Goal: Information Seeking & Learning: Learn about a topic

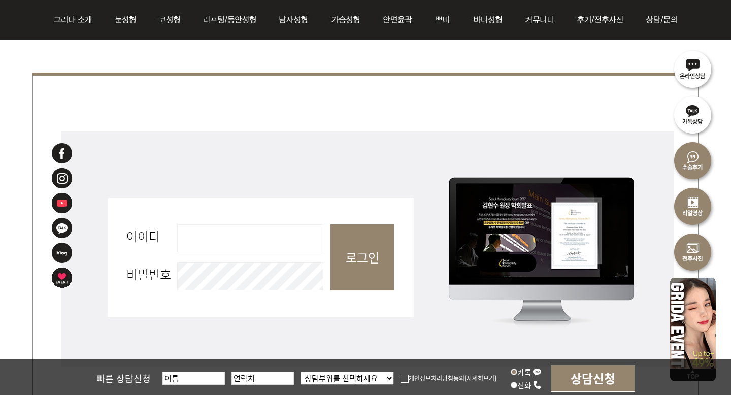
scroll to position [366, 0]
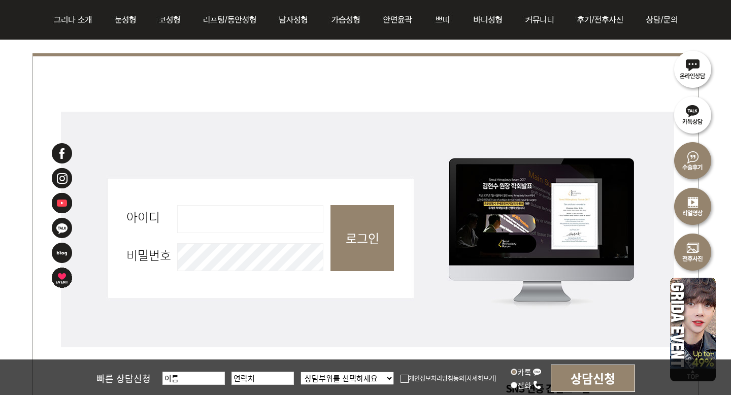
click at [204, 233] on fieldset "회원로그인 아이디 필수 비밀번호 필수 로그인" at bounding box center [365, 243] width 666 height 269
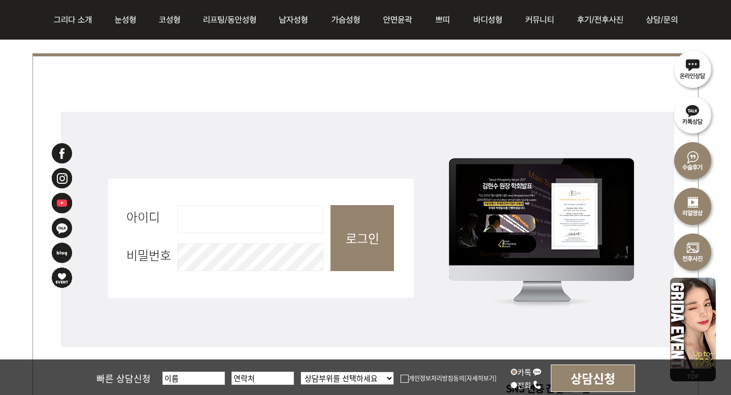
click at [204, 212] on input "아이디 필수" at bounding box center [250, 219] width 146 height 28
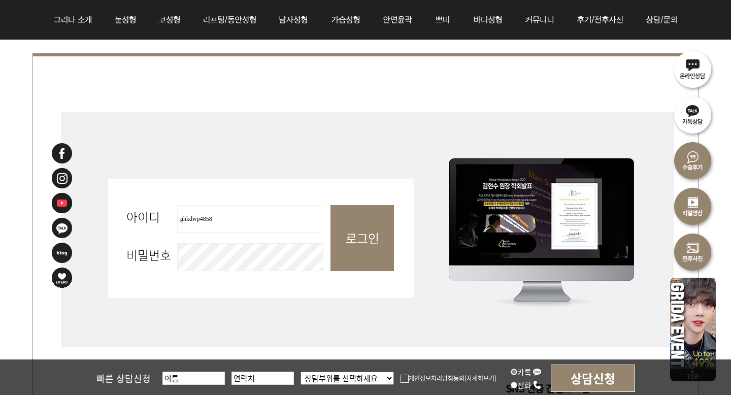
type input "ghkdwp4858"
click at [330, 205] on input "로그인" at bounding box center [361, 238] width 63 height 66
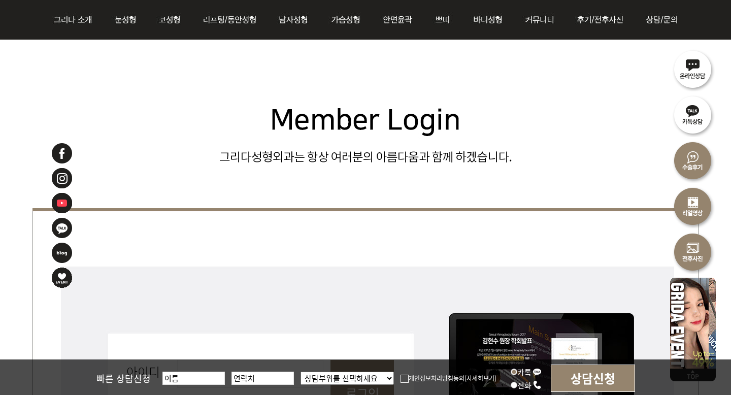
scroll to position [249, 0]
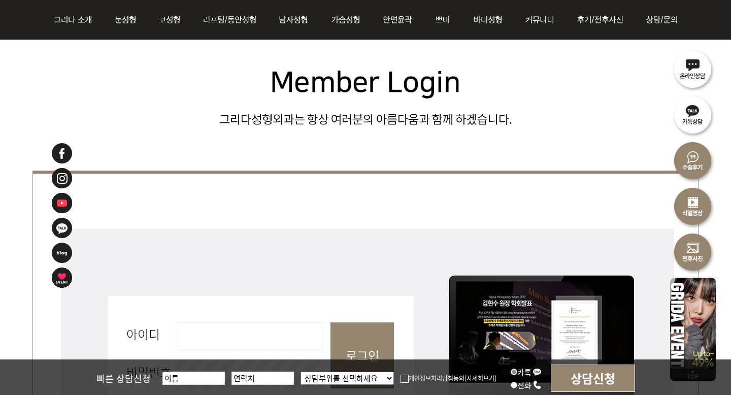
click at [274, 334] on input "아이디 필수" at bounding box center [250, 336] width 146 height 28
paste input "nid_56276014"
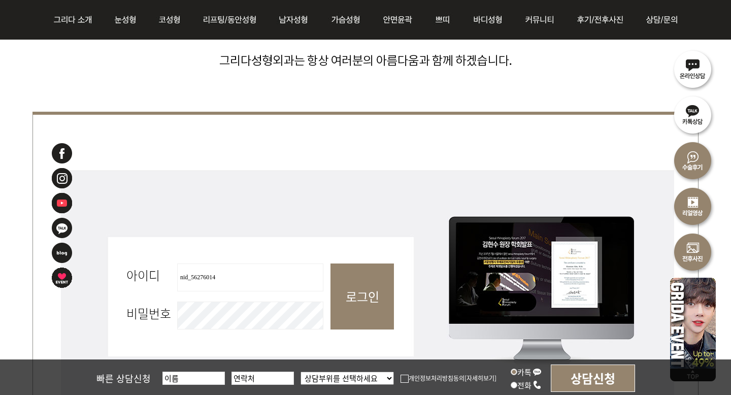
scroll to position [318, 0]
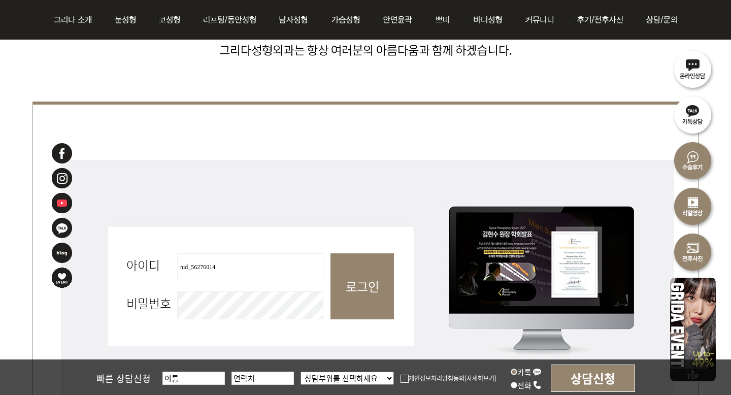
type input "nid_56276014"
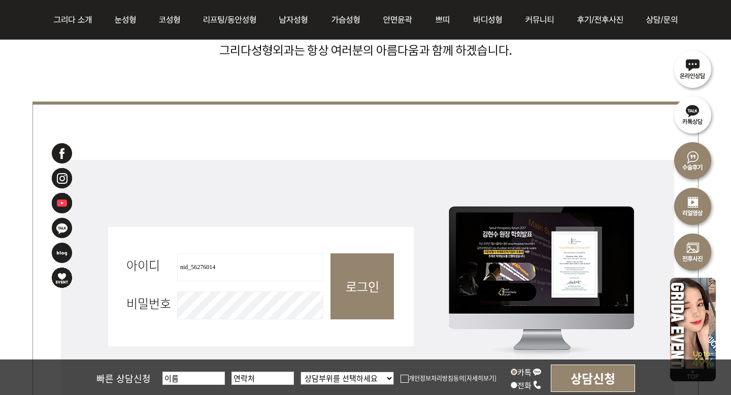
click at [330, 253] on input "로그인" at bounding box center [361, 286] width 63 height 66
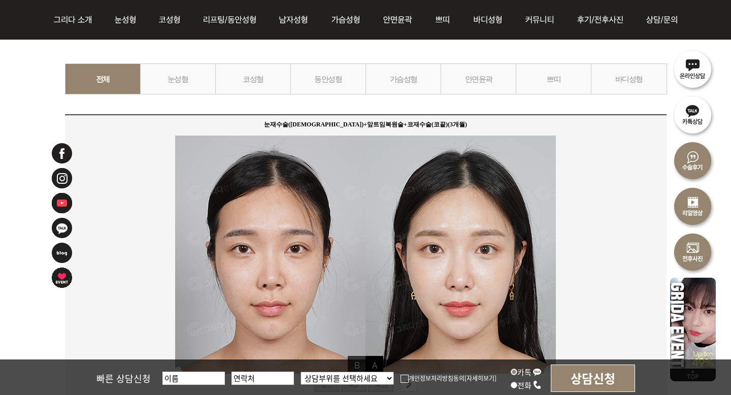
scroll to position [164, 0]
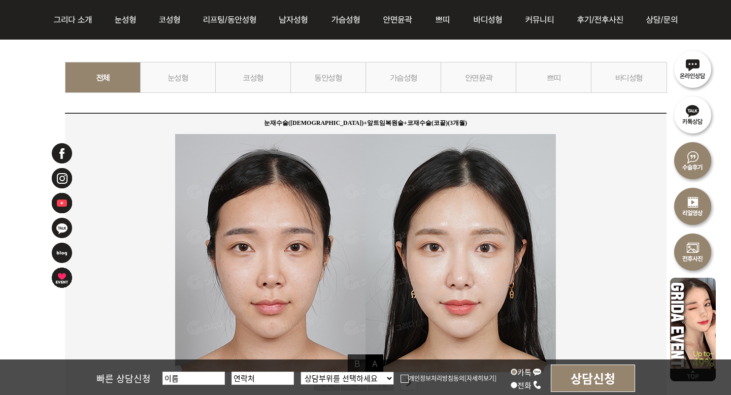
click at [181, 74] on link "눈성형" at bounding box center [178, 77] width 76 height 31
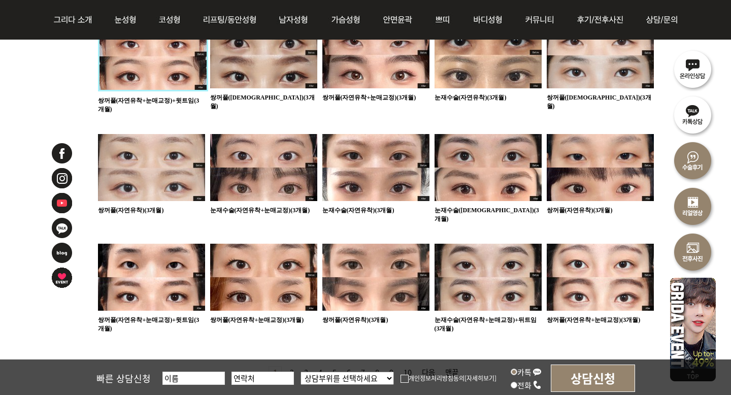
scroll to position [584, 0]
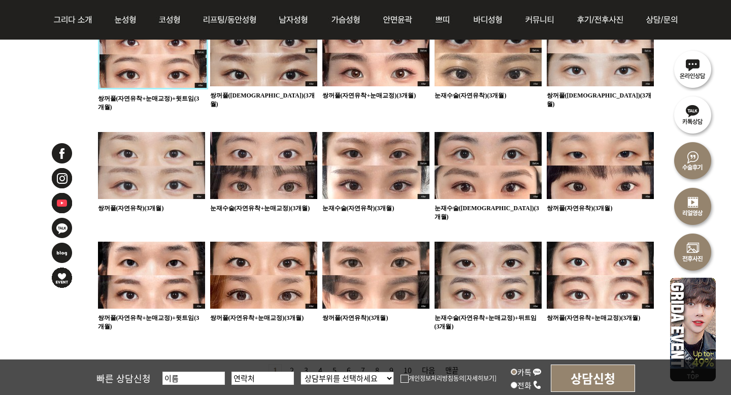
click at [289, 364] on link "2 페이지" at bounding box center [292, 370] width 12 height 13
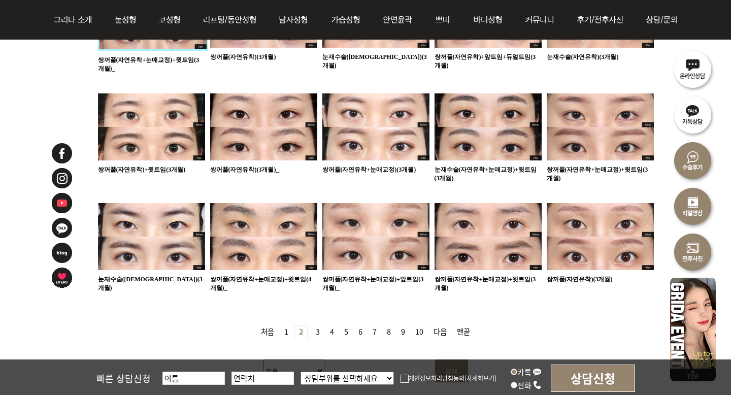
scroll to position [638, 0]
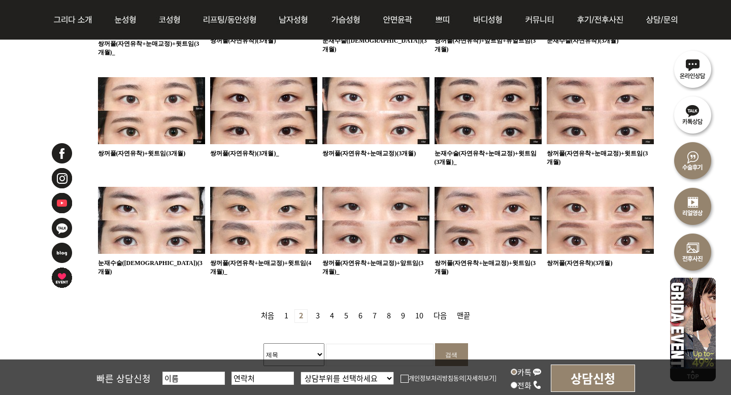
click at [146, 84] on img at bounding box center [151, 110] width 107 height 67
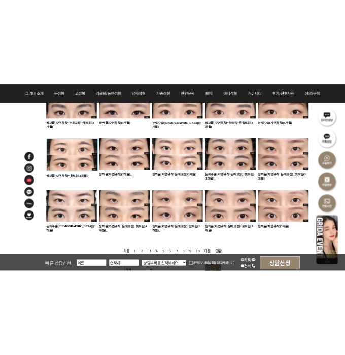
scroll to position [598, 0]
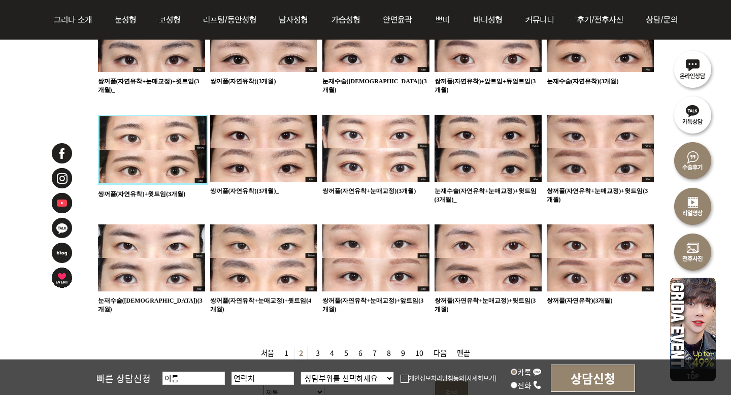
click at [285, 265] on img at bounding box center [263, 257] width 107 height 67
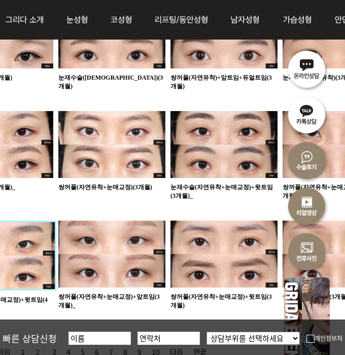
scroll to position [601, 202]
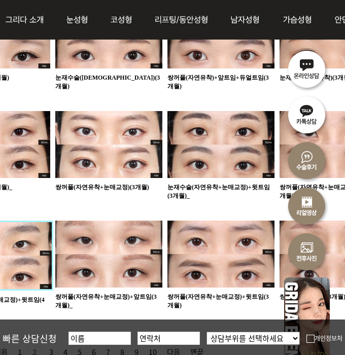
click at [220, 272] on img at bounding box center [220, 254] width 107 height 67
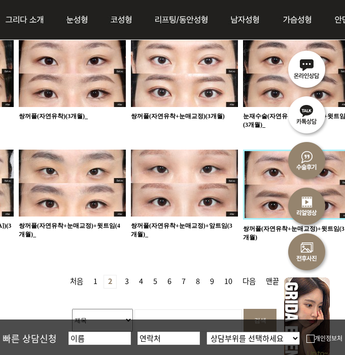
scroll to position [676, 126]
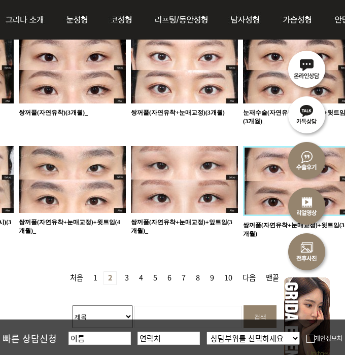
click at [172, 306] on input "검색어 필수" at bounding box center [188, 317] width 108 height 22
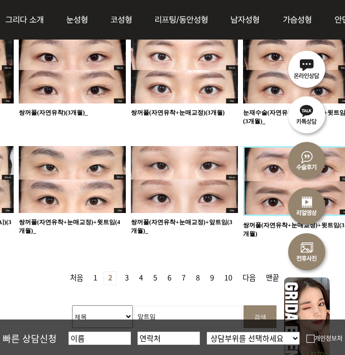
type input "앞트임"
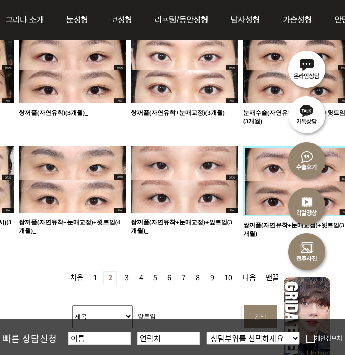
click at [244, 306] on input "검색" at bounding box center [260, 317] width 33 height 23
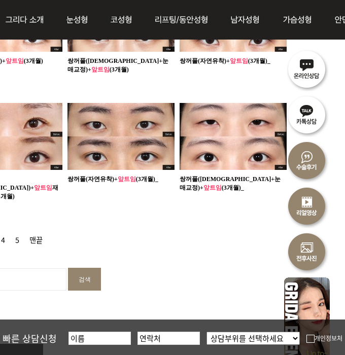
scroll to position [736, 182]
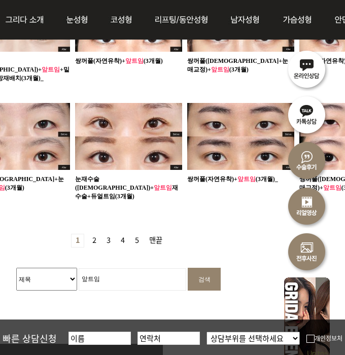
click at [90, 234] on link "2 페이지" at bounding box center [94, 240] width 12 height 13
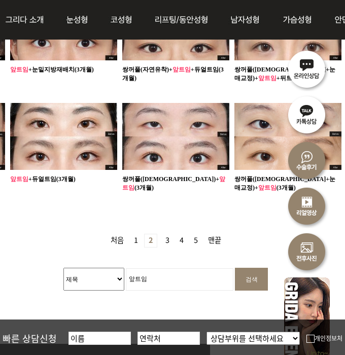
scroll to position [726, 135]
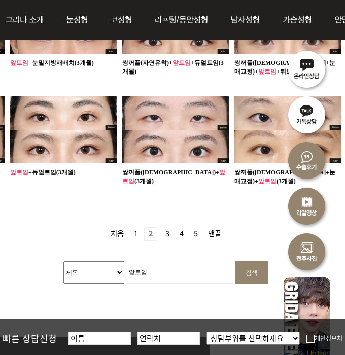
click at [165, 228] on link "3 페이지" at bounding box center [167, 234] width 12 height 13
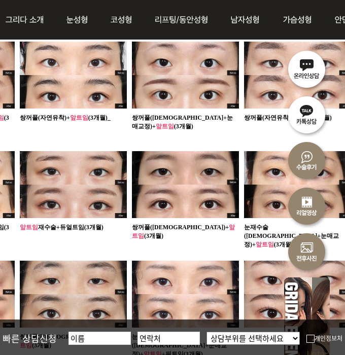
scroll to position [558, 238]
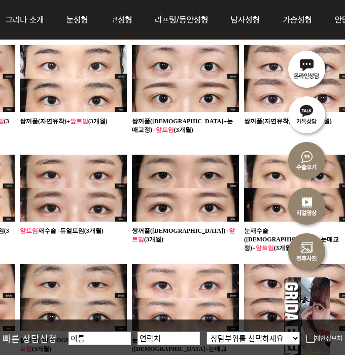
click at [91, 194] on img at bounding box center [73, 188] width 107 height 67
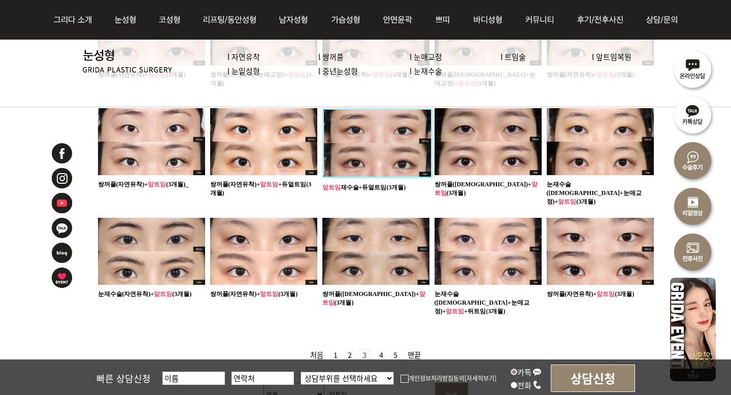
scroll to position [599, 0]
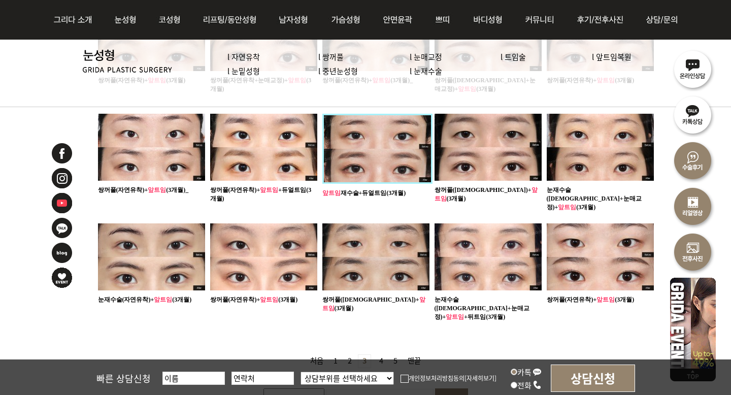
click at [345, 355] on link "4 페이지" at bounding box center [381, 361] width 12 height 13
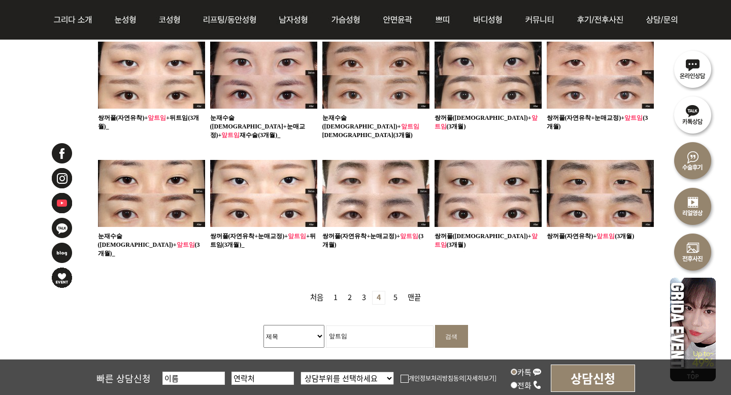
scroll to position [684, 0]
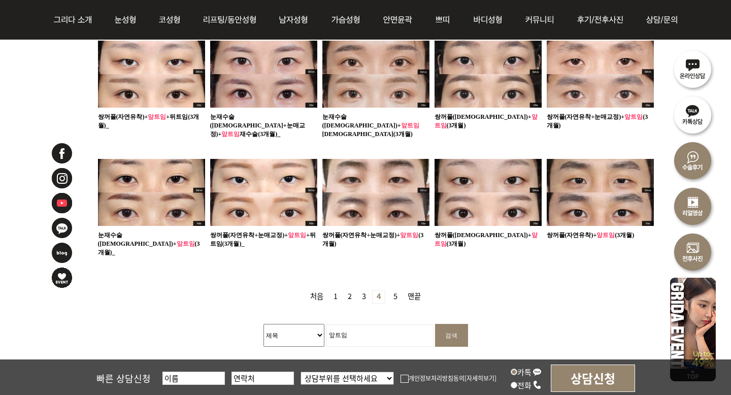
click at [397, 290] on link "5 페이지" at bounding box center [395, 296] width 12 height 13
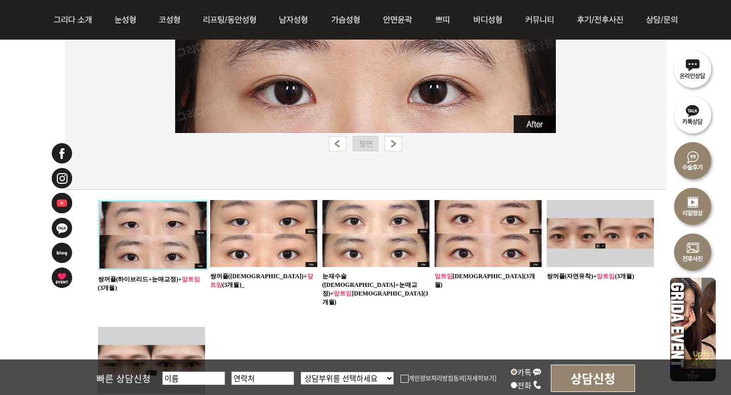
scroll to position [405, 0]
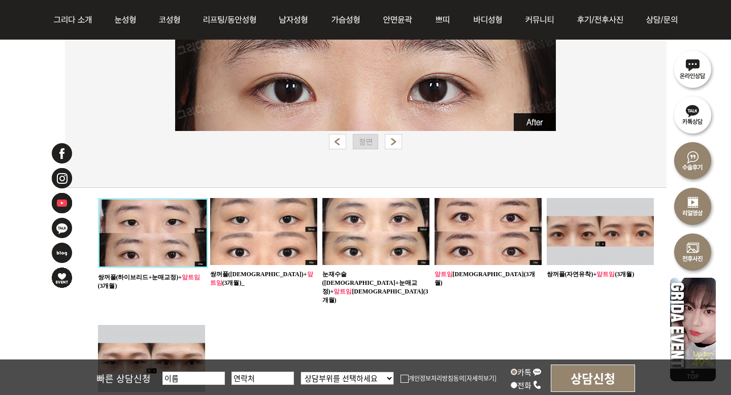
click at [283, 245] on img at bounding box center [263, 231] width 107 height 67
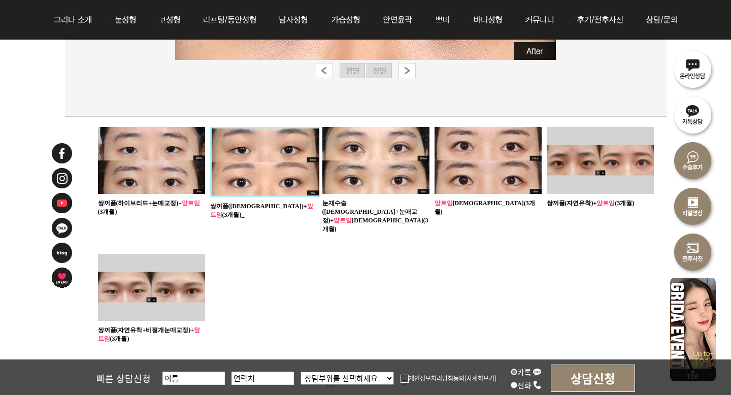
scroll to position [498, 0]
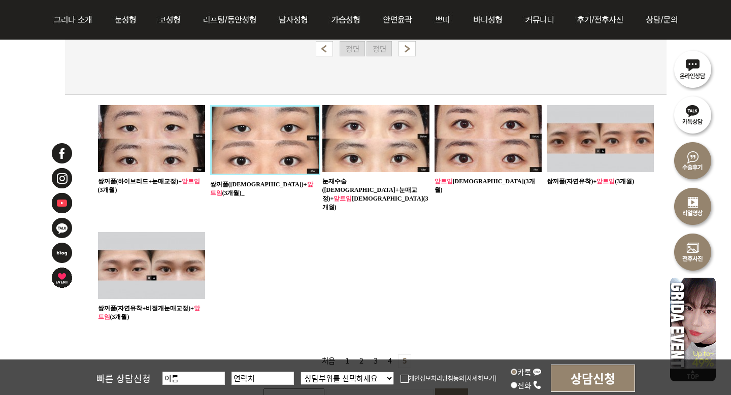
click at [132, 253] on img at bounding box center [151, 265] width 107 height 67
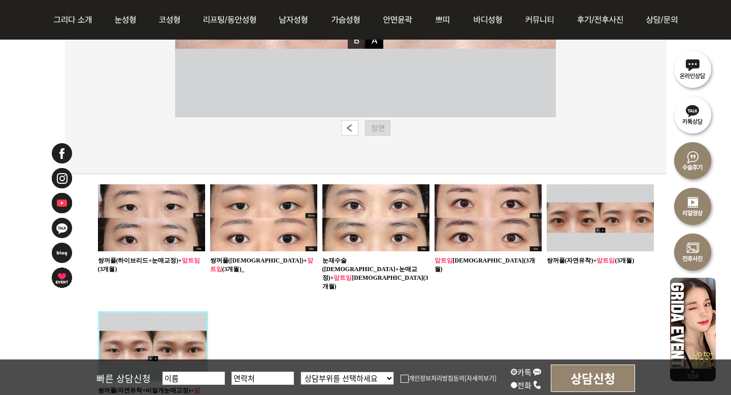
scroll to position [422, 0]
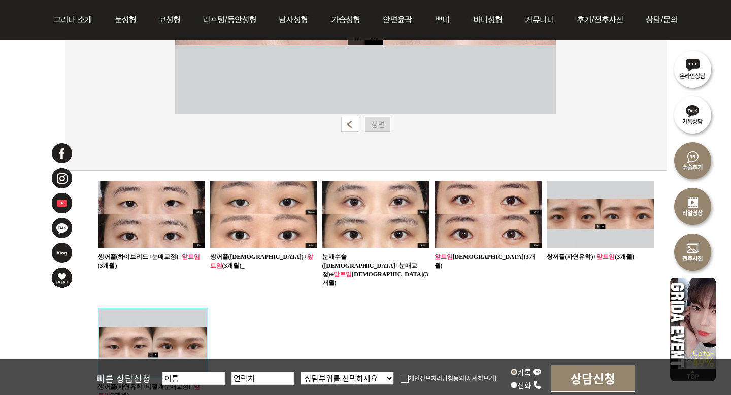
click at [373, 214] on img at bounding box center [375, 214] width 107 height 67
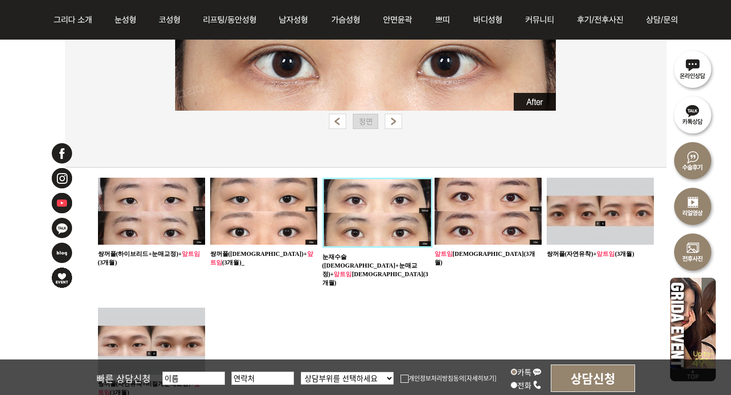
scroll to position [436, 0]
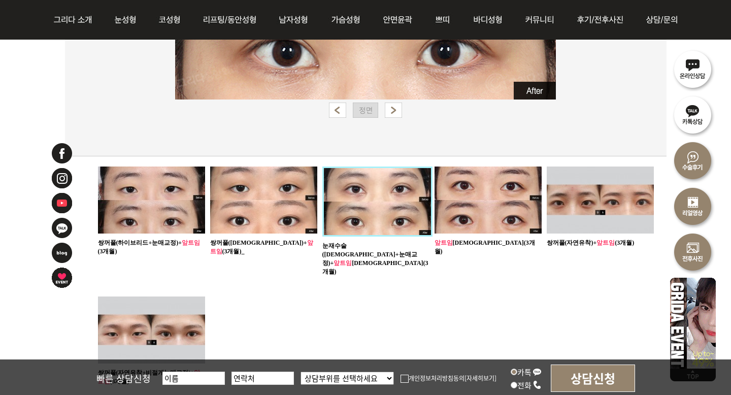
click at [596, 212] on img at bounding box center [600, 199] width 107 height 67
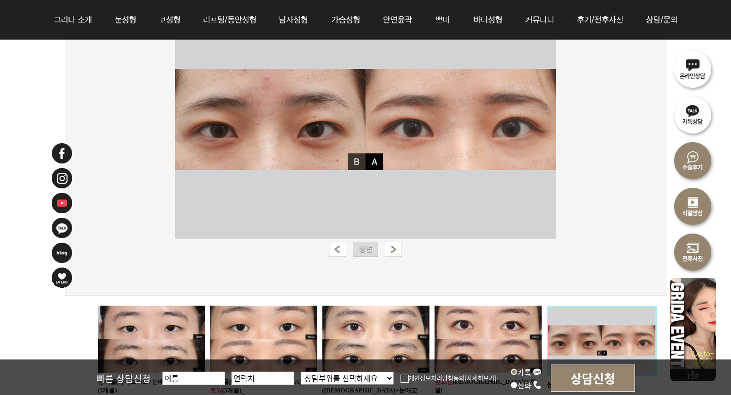
scroll to position [297, 0]
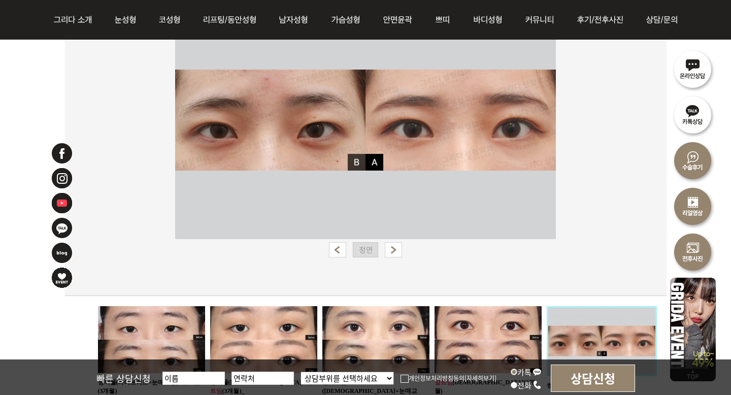
click at [164, 320] on img at bounding box center [151, 339] width 107 height 67
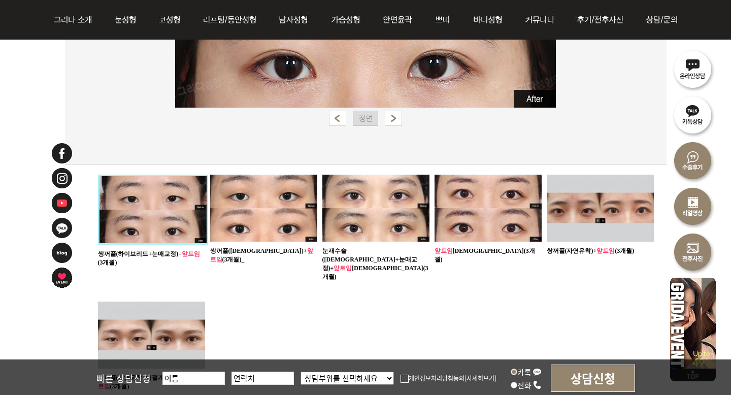
scroll to position [640, 0]
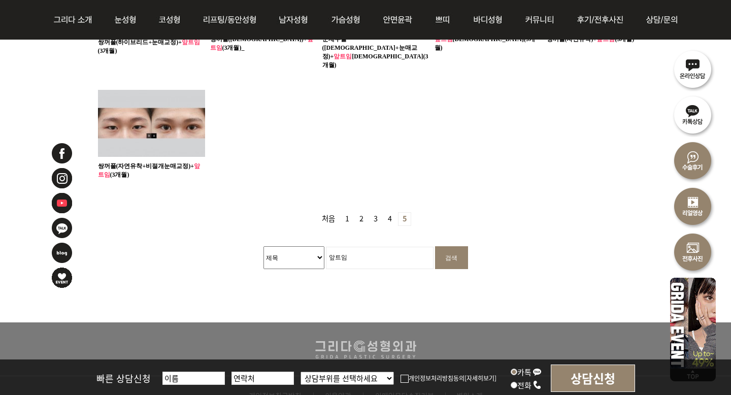
click at [390, 213] on link "4 페이지" at bounding box center [390, 219] width 12 height 13
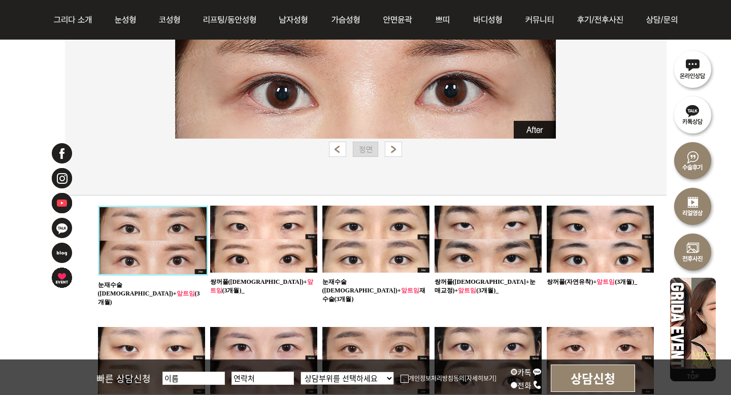
scroll to position [402, 0]
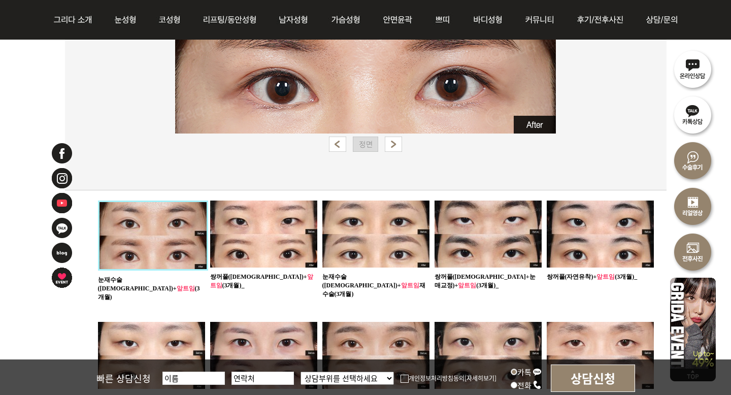
click at [218, 249] on img at bounding box center [263, 233] width 107 height 67
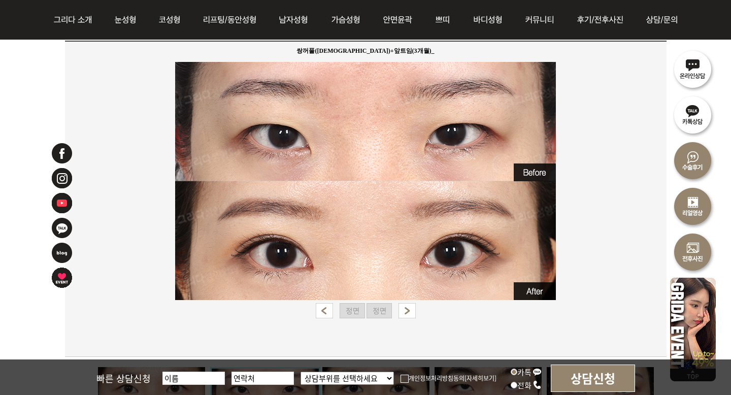
scroll to position [235, 0]
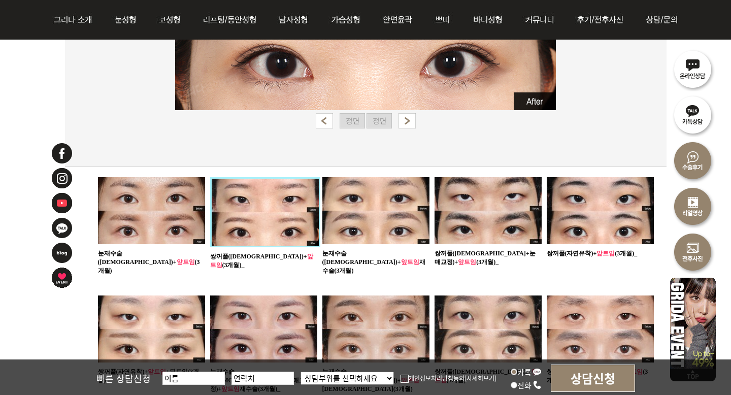
click at [347, 212] on img at bounding box center [375, 210] width 107 height 67
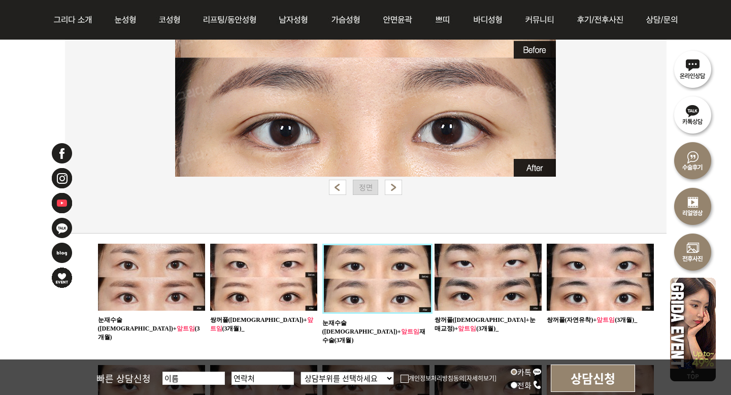
scroll to position [386, 0]
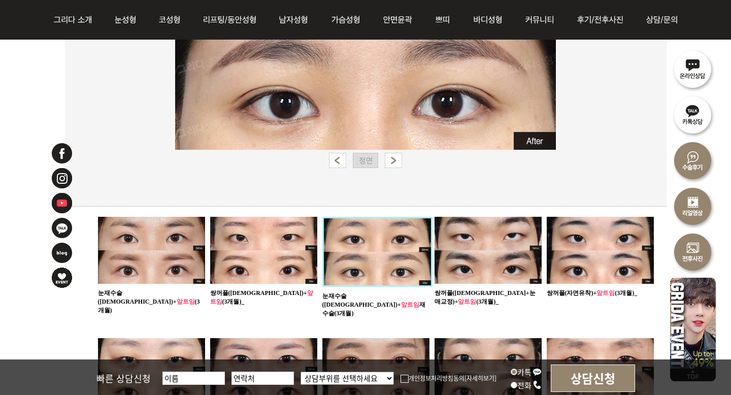
click at [491, 269] on img at bounding box center [487, 250] width 107 height 67
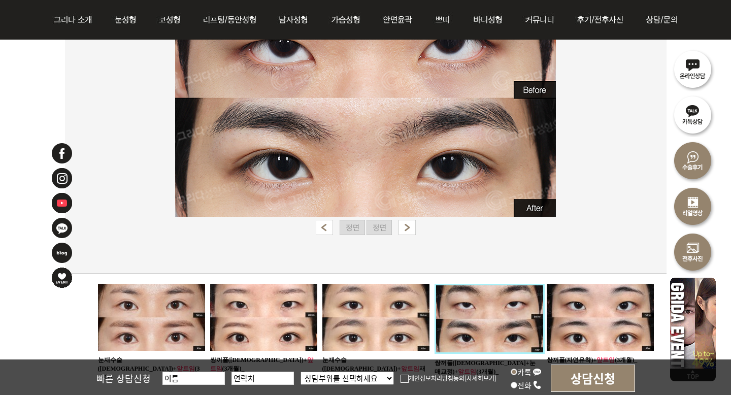
scroll to position [358, 0]
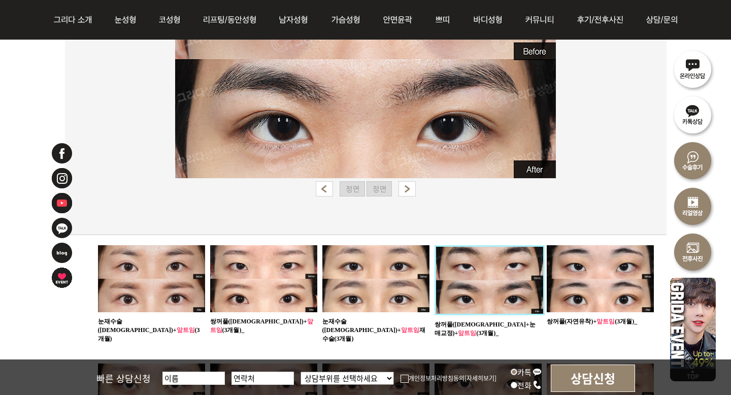
click at [616, 280] on img at bounding box center [600, 278] width 107 height 67
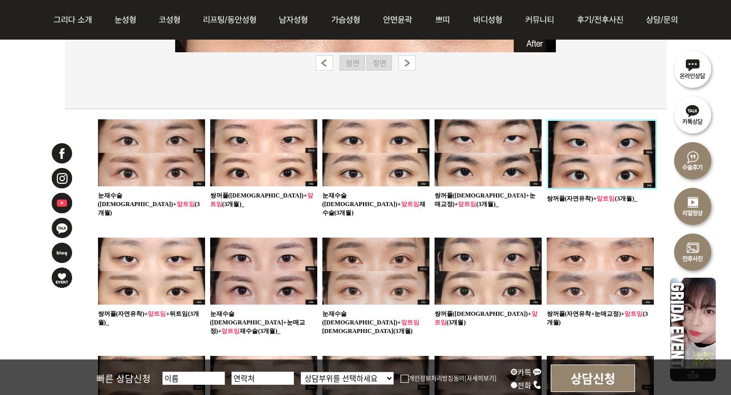
scroll to position [494, 0]
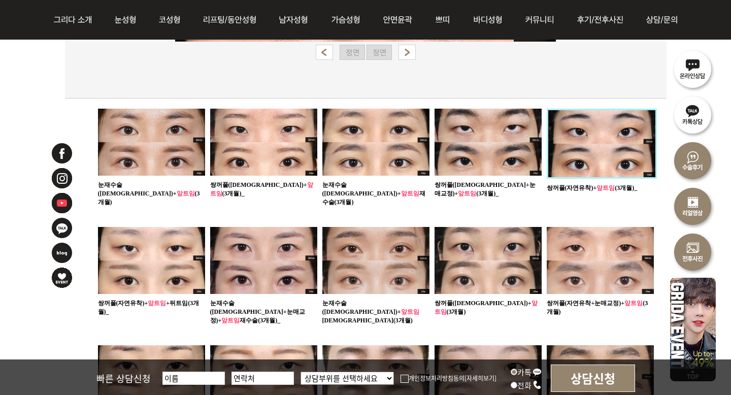
click at [144, 246] on img at bounding box center [151, 260] width 107 height 67
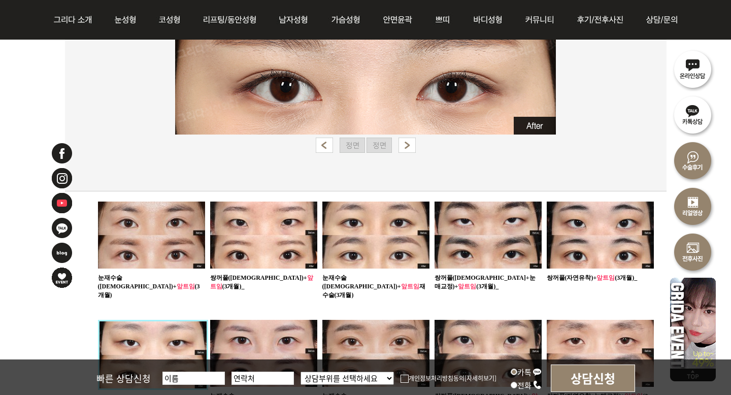
scroll to position [414, 0]
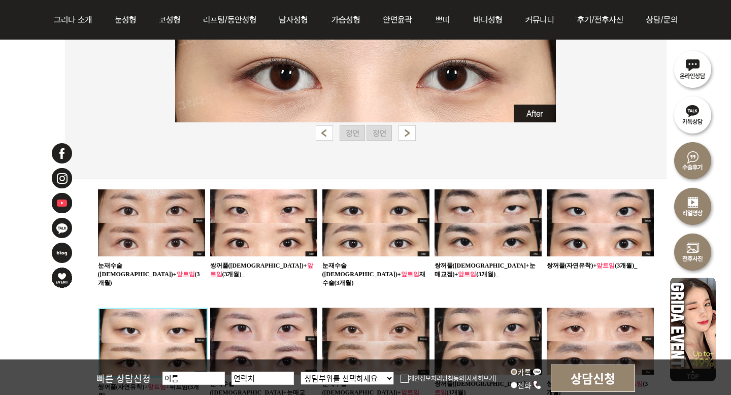
click at [264, 308] on img at bounding box center [263, 341] width 107 height 67
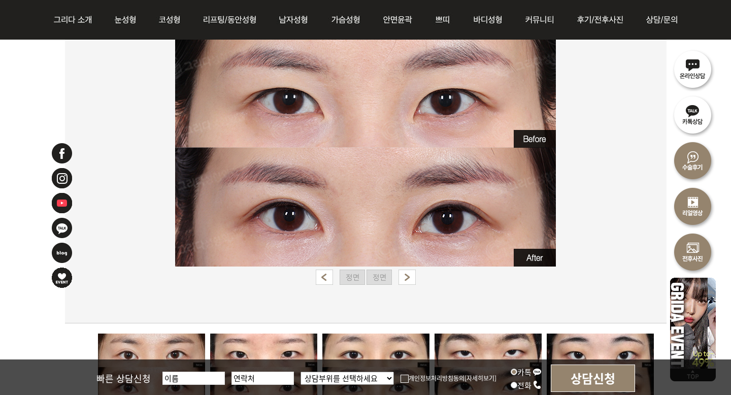
scroll to position [271, 0]
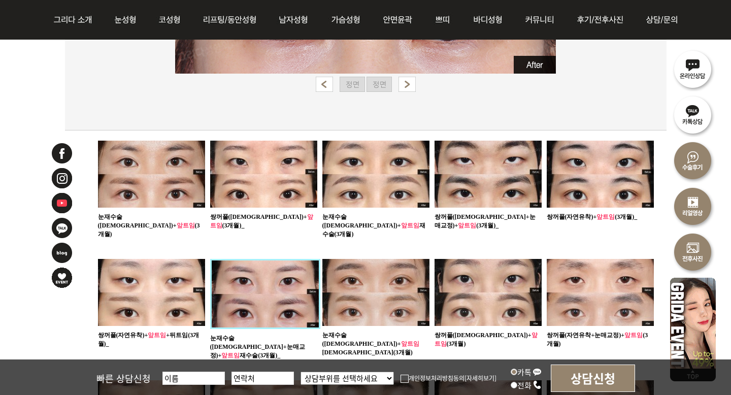
click at [402, 277] on img at bounding box center [375, 292] width 107 height 67
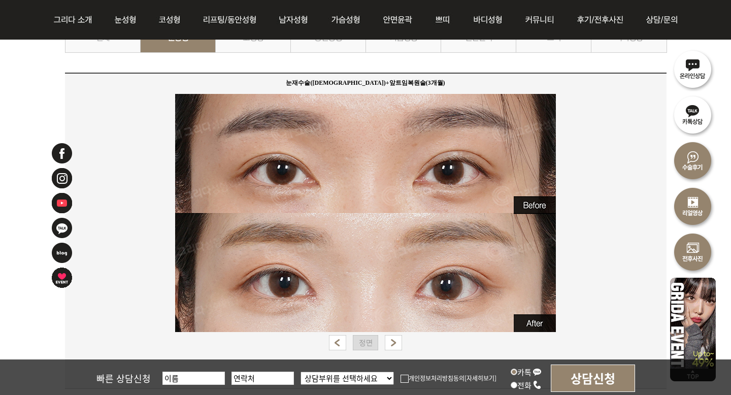
scroll to position [202, 0]
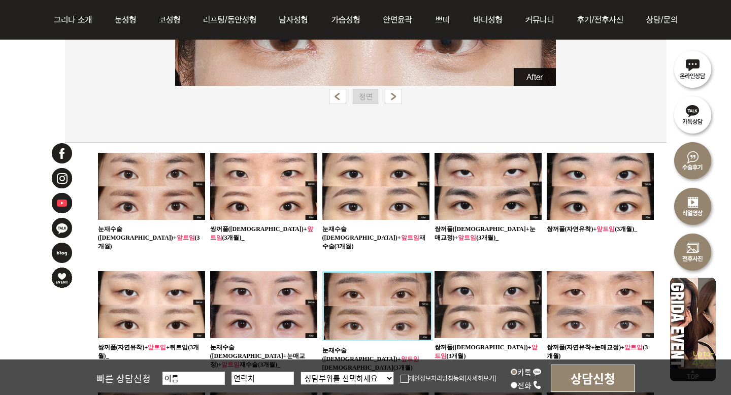
click at [471, 285] on img at bounding box center [487, 304] width 107 height 67
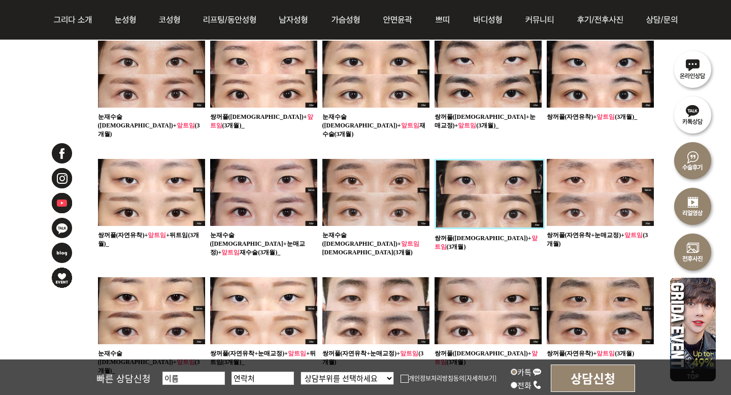
scroll to position [567, 0]
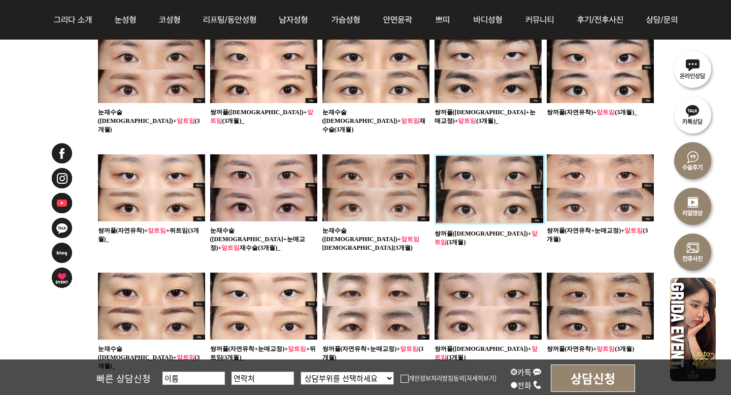
click at [589, 185] on img at bounding box center [600, 187] width 107 height 67
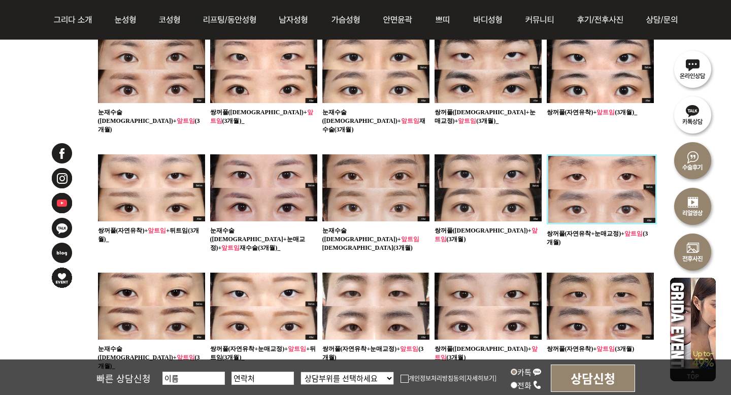
click at [500, 273] on img at bounding box center [487, 306] width 107 height 67
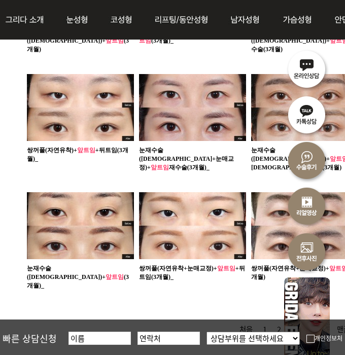
scroll to position [651, 6]
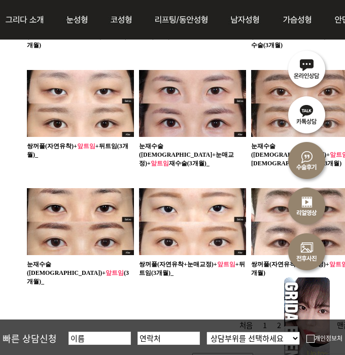
click at [182, 211] on img at bounding box center [192, 221] width 107 height 67
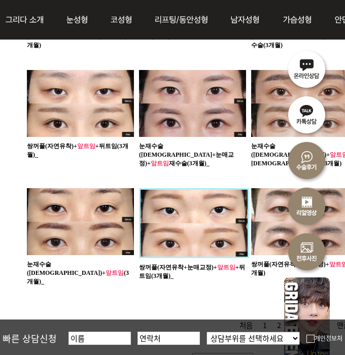
click at [173, 192] on img at bounding box center [194, 223] width 110 height 70
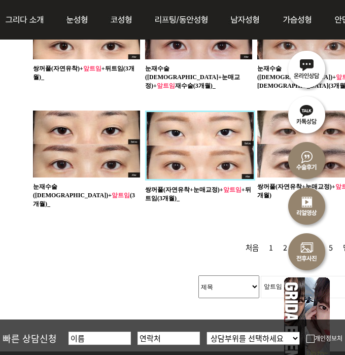
scroll to position [729, 17]
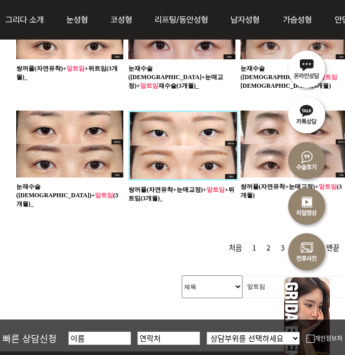
click at [85, 125] on img at bounding box center [69, 144] width 107 height 67
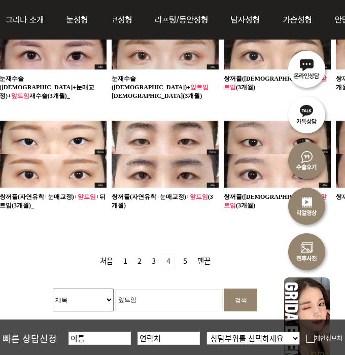
scroll to position [719, 147]
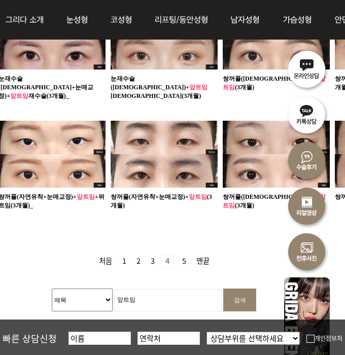
drag, startPoint x: 143, startPoint y: 262, endPoint x: 53, endPoint y: 251, distance: 90.5
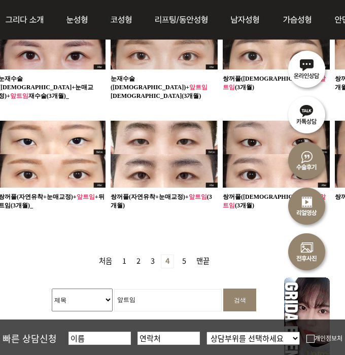
click at [54, 289] on form "검색대상 제목 내용 제목+내용 검색어 필수 앞트임 검색" at bounding box center [153, 300] width 601 height 23
type input "d"
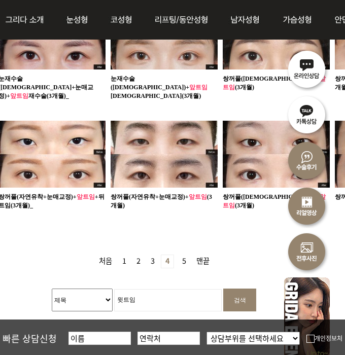
type input "윗트임"
click at [223, 289] on input "검색" at bounding box center [239, 300] width 33 height 23
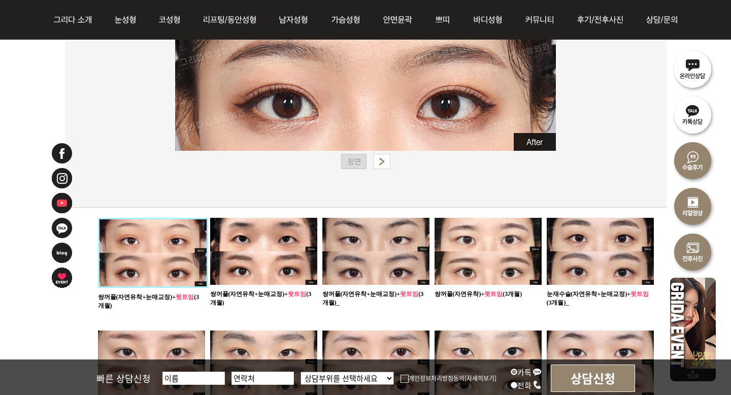
scroll to position [408, 0]
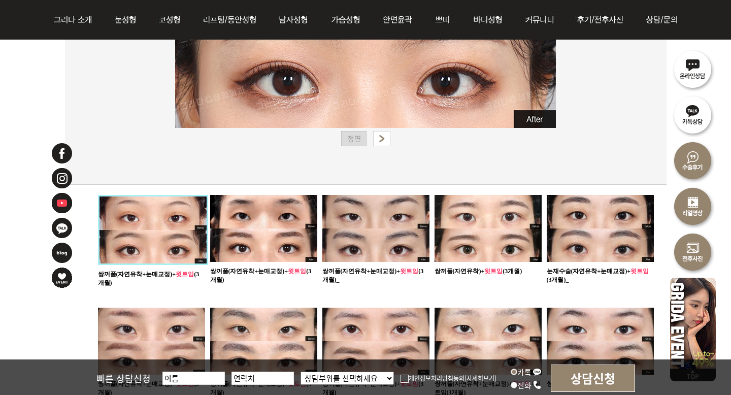
click at [271, 222] on img at bounding box center [263, 228] width 107 height 67
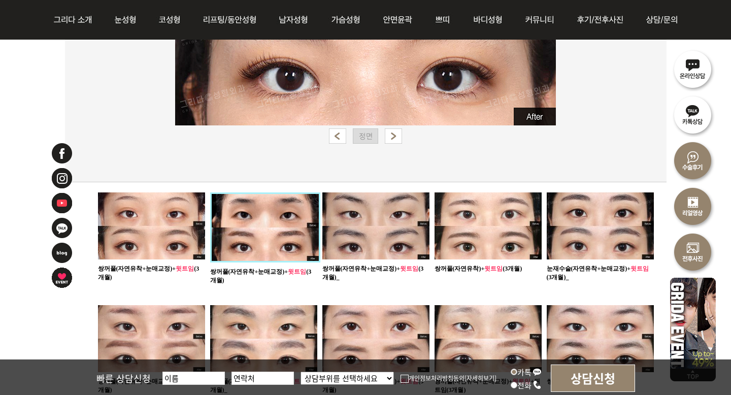
scroll to position [449, 0]
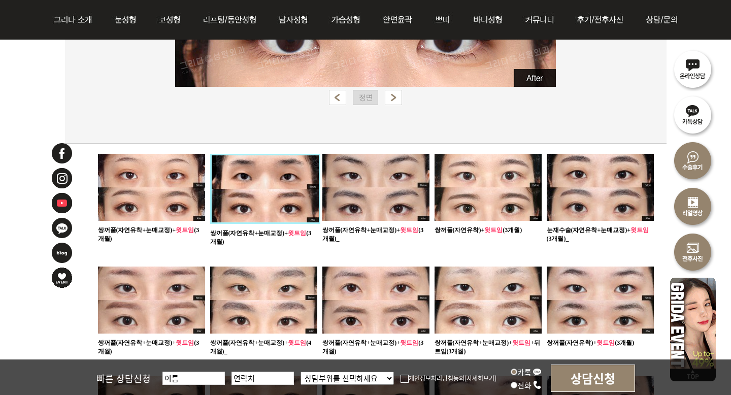
click at [173, 204] on img at bounding box center [151, 187] width 107 height 67
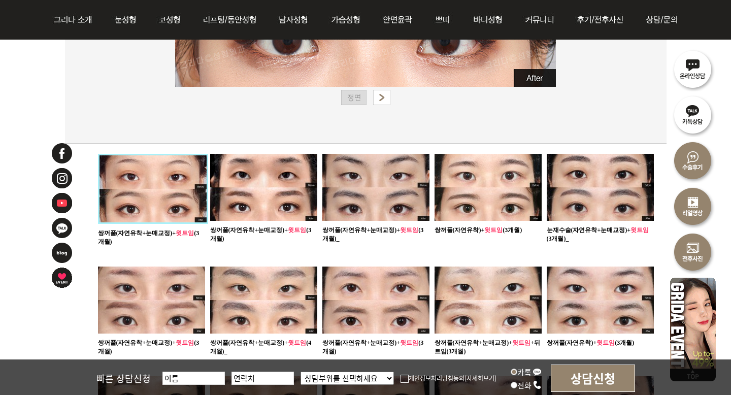
click at [239, 299] on img at bounding box center [263, 299] width 107 height 67
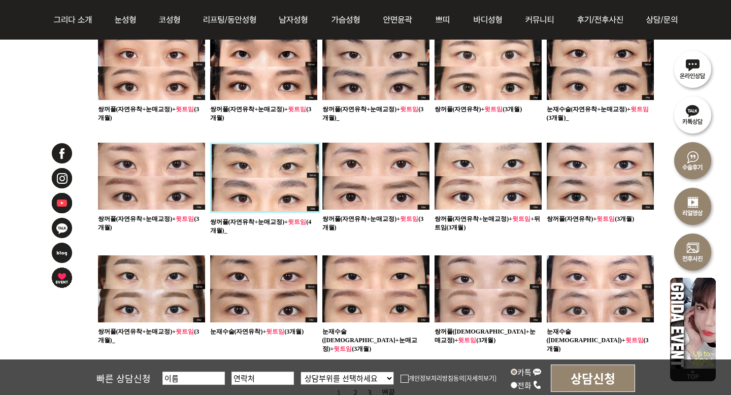
scroll to position [616, 0]
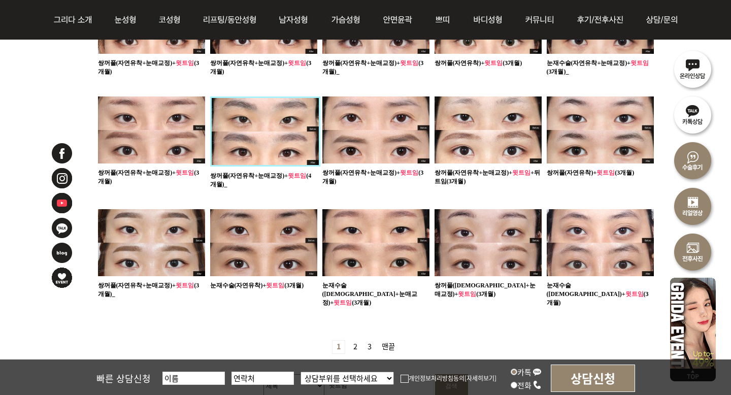
click at [345, 227] on img at bounding box center [487, 242] width 107 height 67
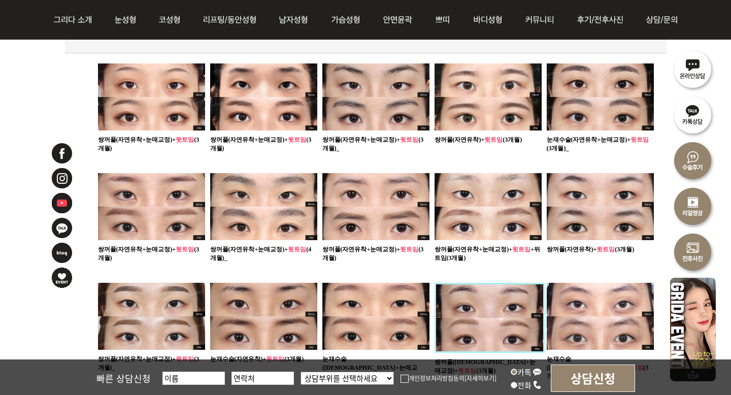
click at [283, 295] on img at bounding box center [263, 316] width 107 height 67
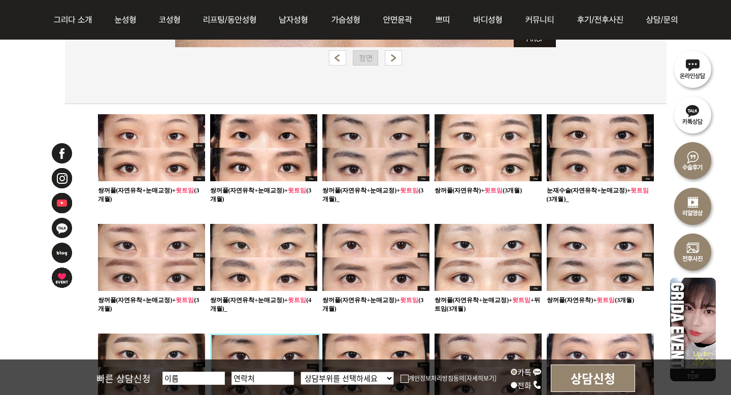
scroll to position [779, 0]
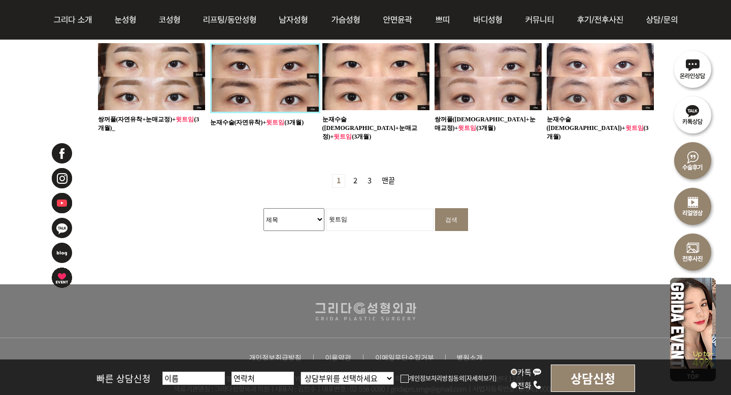
click at [345, 175] on link "2 페이지" at bounding box center [355, 181] width 12 height 13
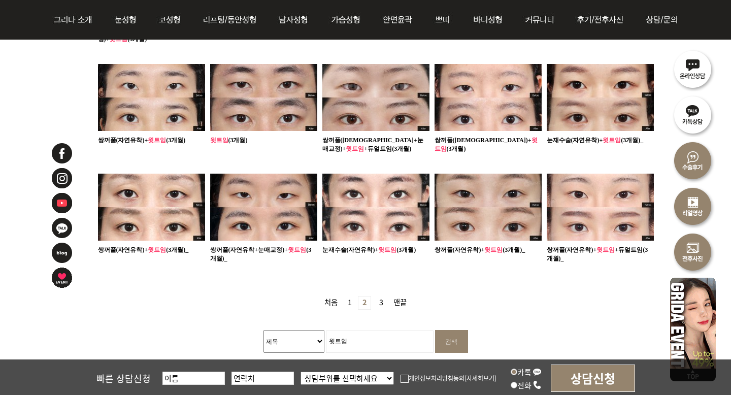
scroll to position [670, 0]
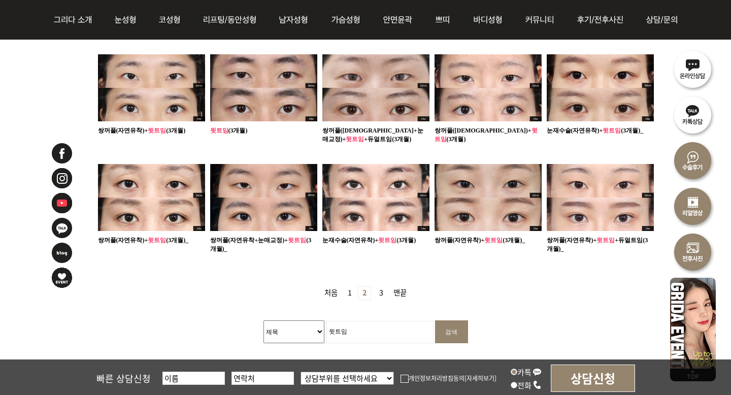
click at [292, 77] on img at bounding box center [263, 87] width 107 height 67
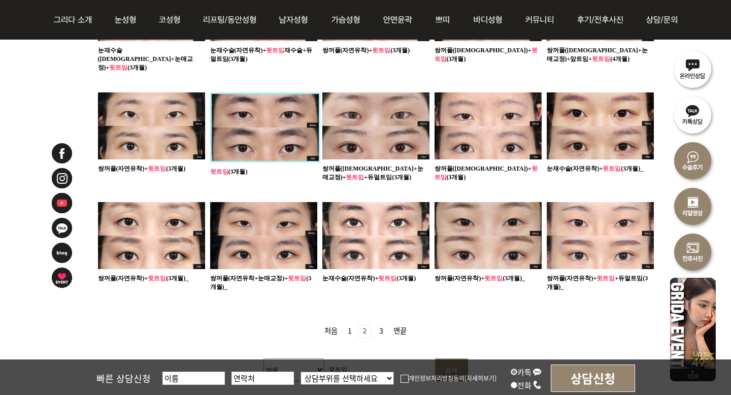
scroll to position [630, 0]
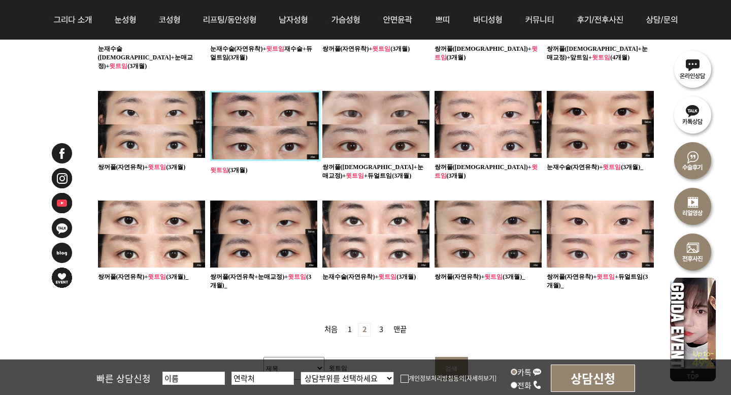
click at [384, 323] on link "3 페이지" at bounding box center [381, 329] width 12 height 13
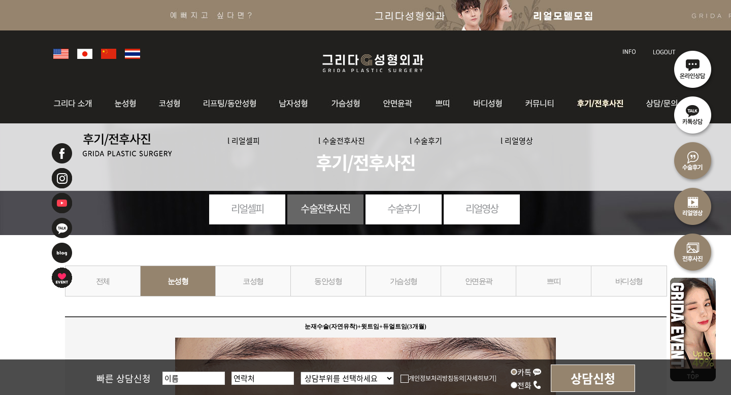
click at [427, 144] on link "l 수술후기" at bounding box center [426, 140] width 32 height 11
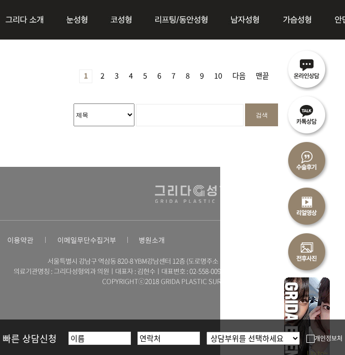
scroll to position [1434, 125]
